Goal: Check status

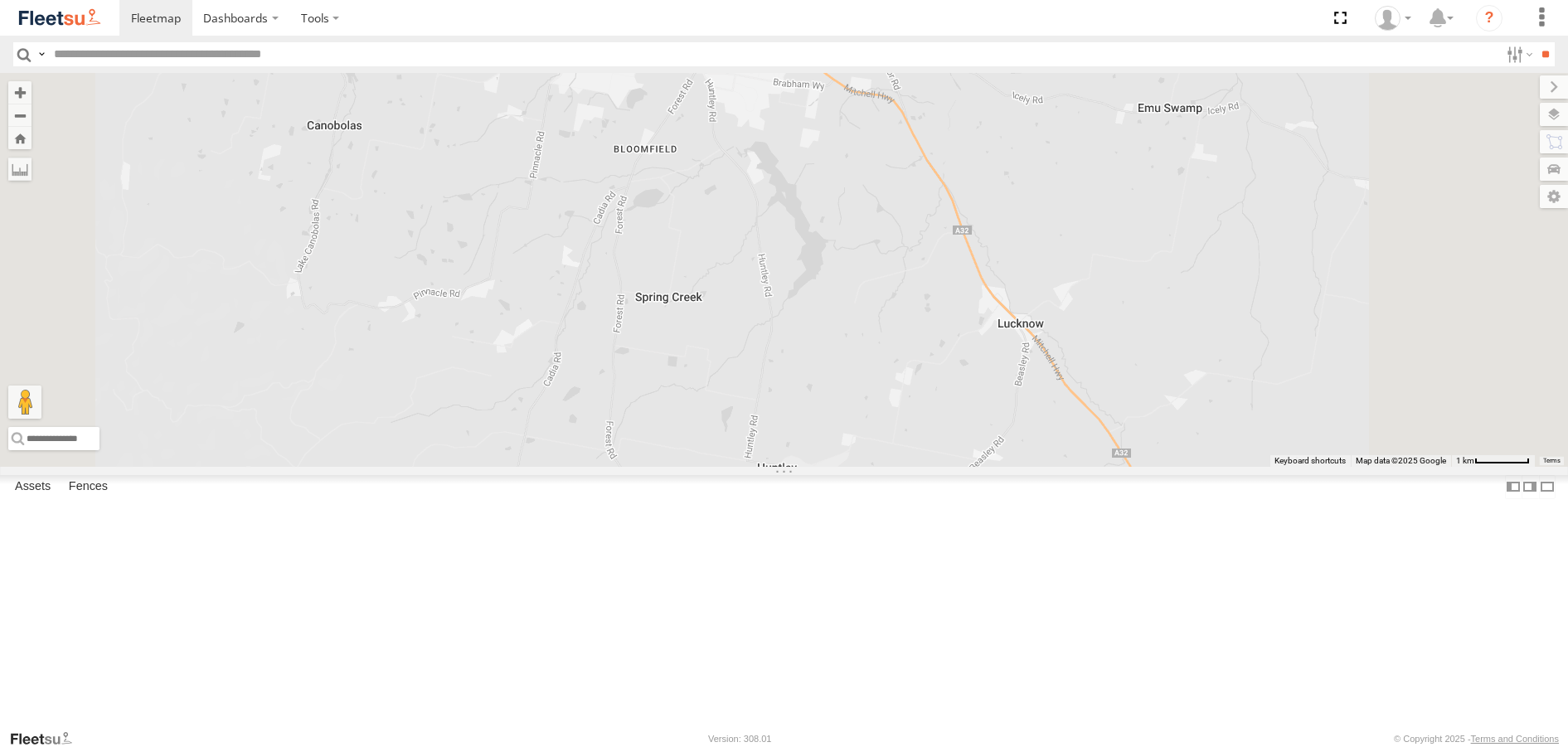
click at [686, 49] on span at bounding box center [668, 26] width 37 height 44
click at [649, 30] on label at bounding box center [632, 24] width 33 height 12
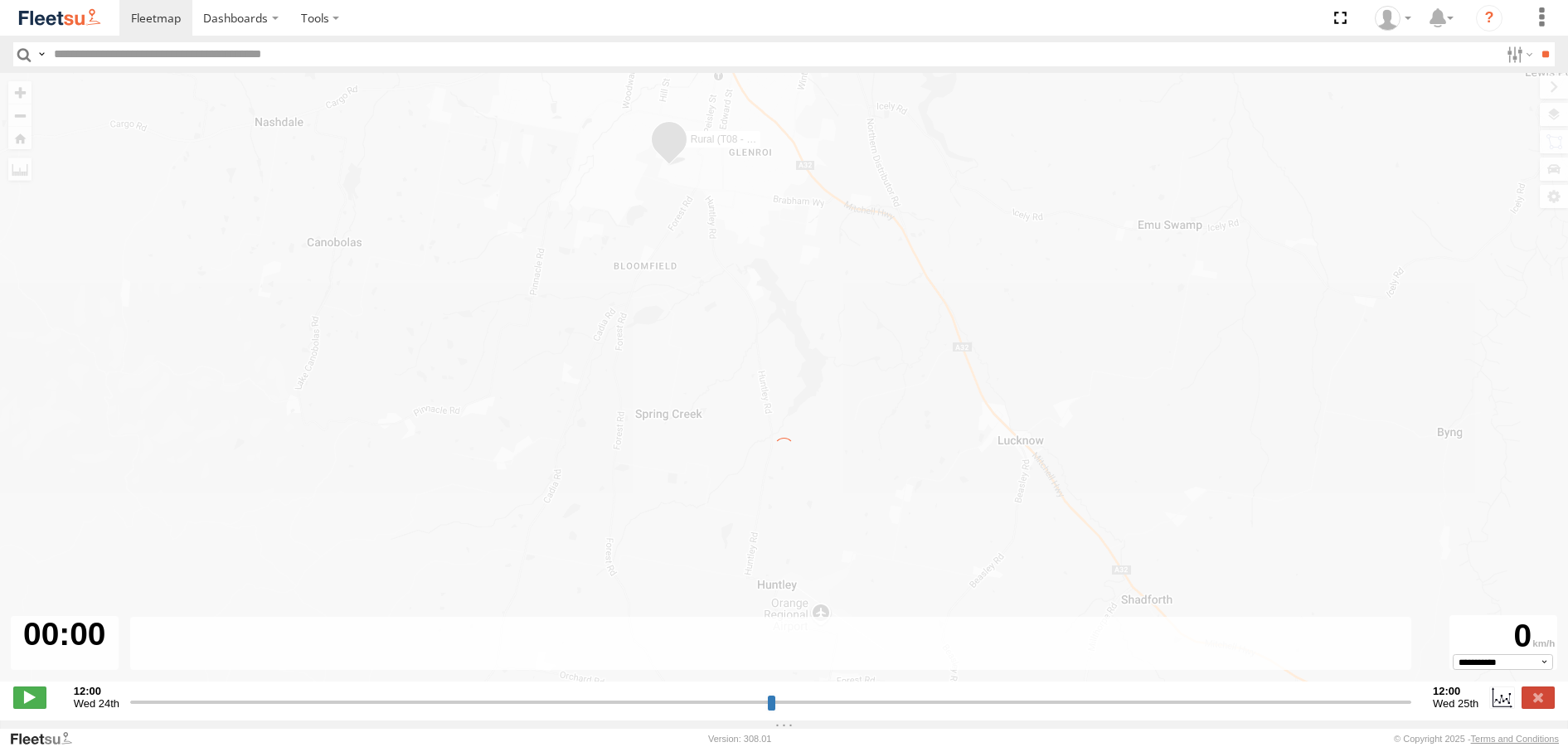
type input "**********"
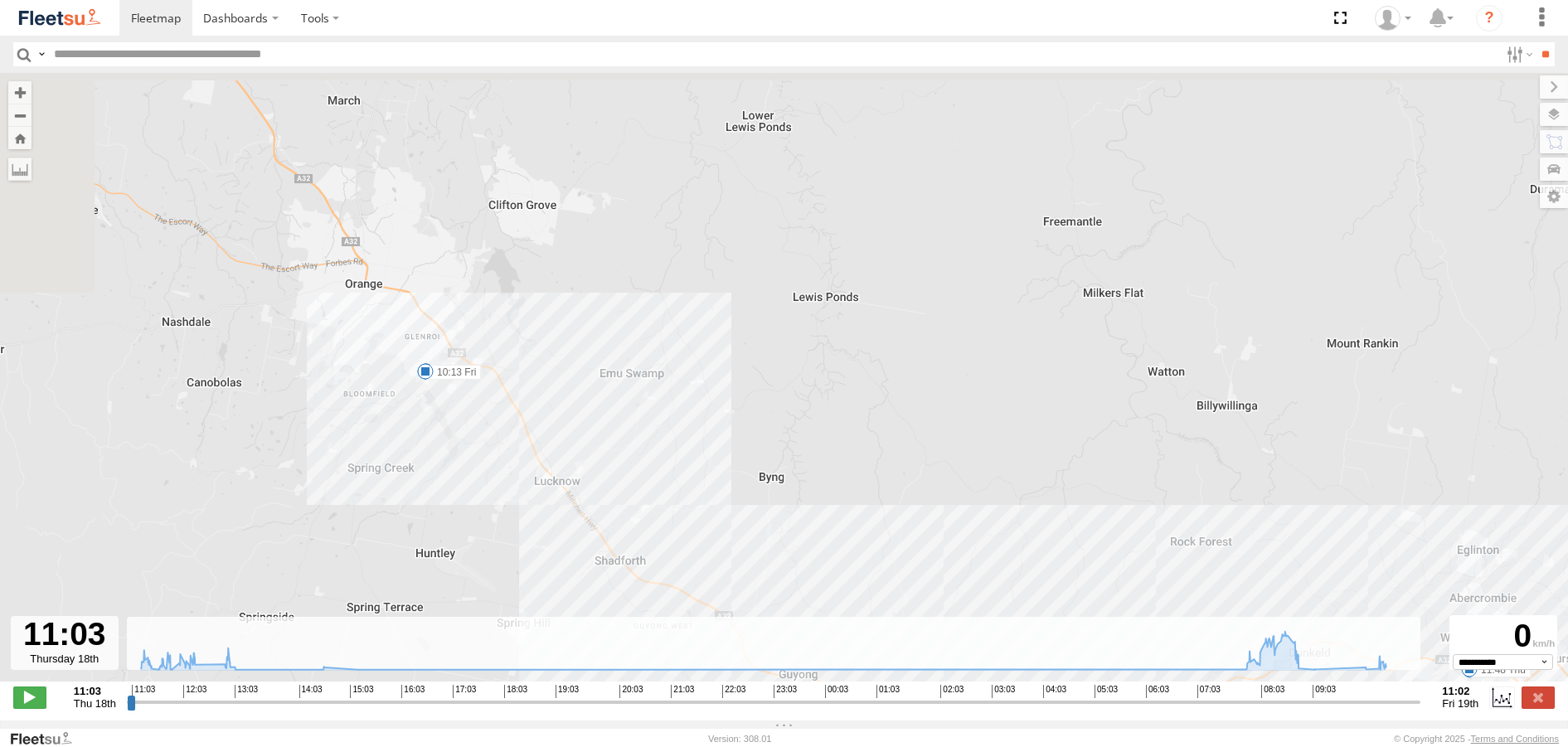
drag, startPoint x: 182, startPoint y: 290, endPoint x: 579, endPoint y: 526, distance: 461.8
click at [578, 526] on div "Rural (T08 - Matt) 11:46 Thu 11:48 Thu 12:08 Thu 12:40 Thu 07:53 Fri 07:53 Fri …" at bounding box center [784, 385] width 1568 height 626
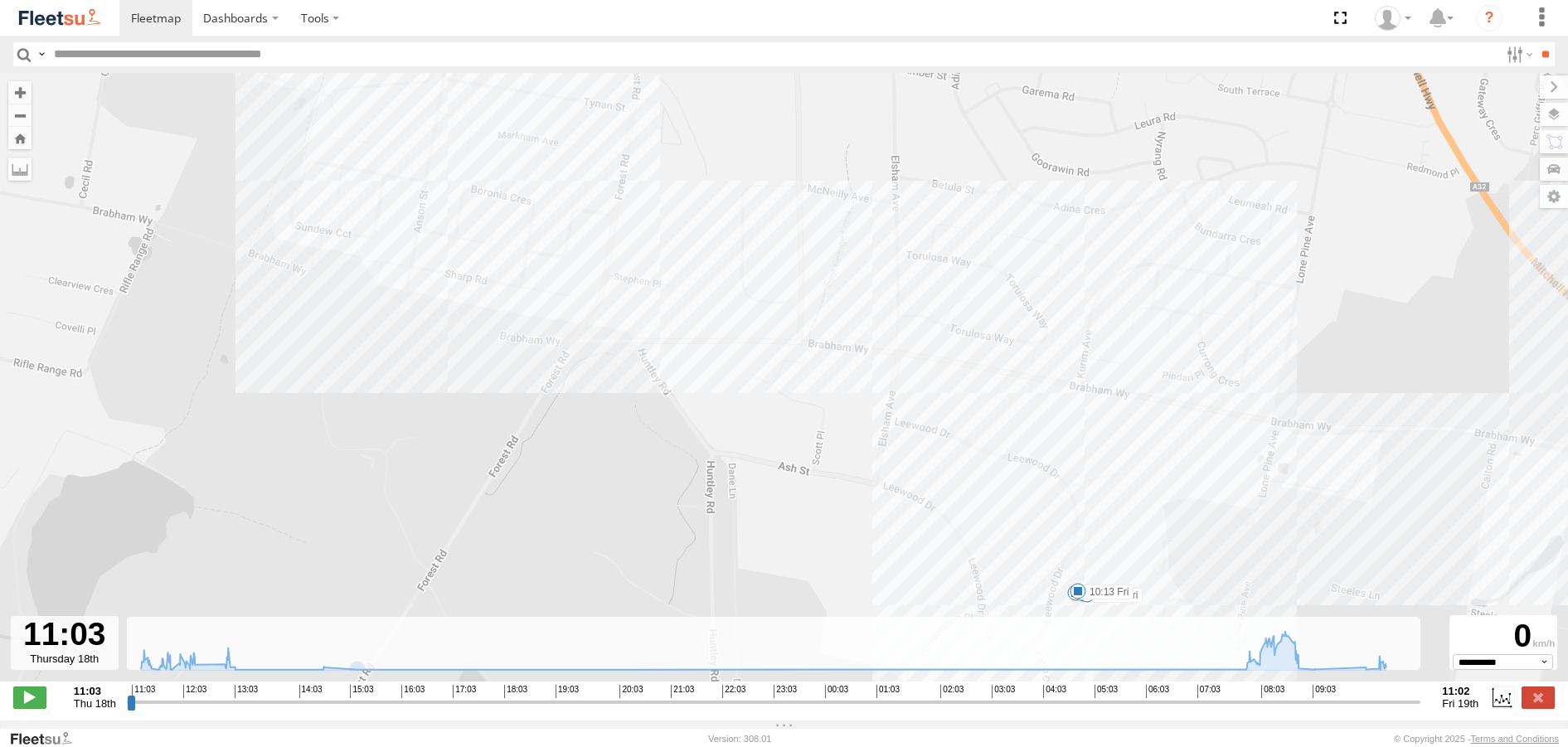
drag, startPoint x: 840, startPoint y: 282, endPoint x: 720, endPoint y: 518, distance: 264.8
click at [766, 581] on div "Rural (T08 - Matt) 11:46 Thu 11:48 Thu 12:08 Thu 12:40 Thu 07:53 Fri 07:53 Fri …" at bounding box center [784, 385] width 1568 height 626
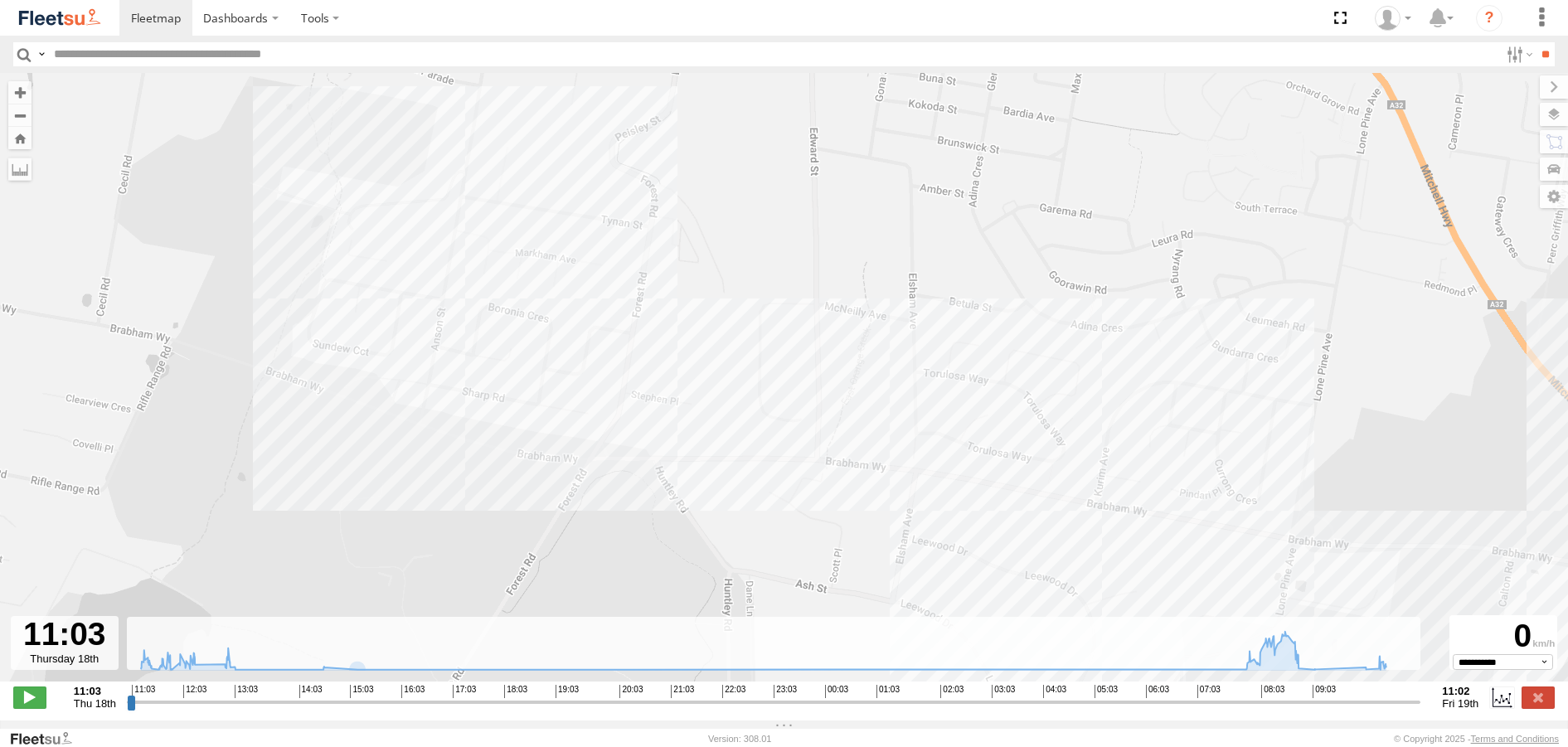
drag, startPoint x: 524, startPoint y: 221, endPoint x: 585, endPoint y: 487, distance: 272.9
click at [585, 487] on div "Rural (T08 - Matt) 11:46 Thu 11:48 Thu 12:08 Thu 12:40 Thu 07:53 Fri 07:53 Fri …" at bounding box center [784, 385] width 1568 height 626
